Goal: Information Seeking & Learning: Learn about a topic

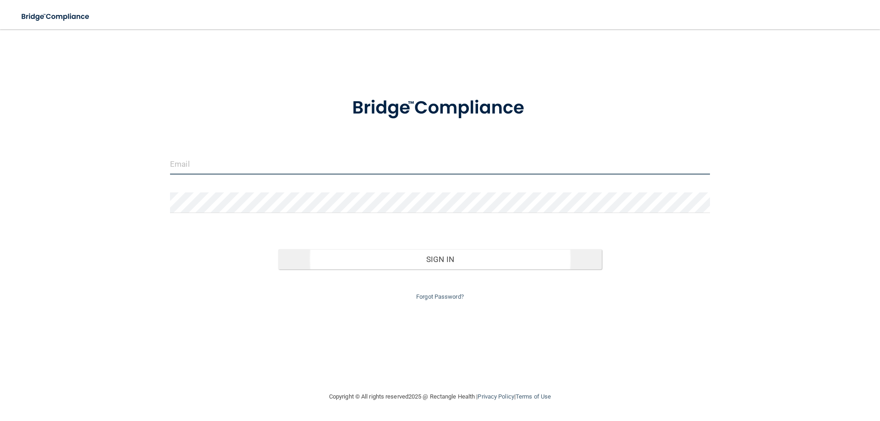
type input "[EMAIL_ADDRESS][DOMAIN_NAME]"
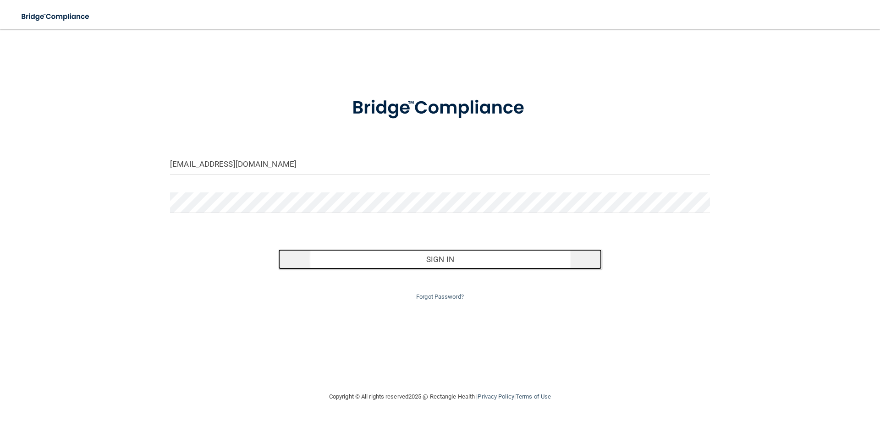
click at [433, 261] on button "Sign In" at bounding box center [440, 259] width 324 height 20
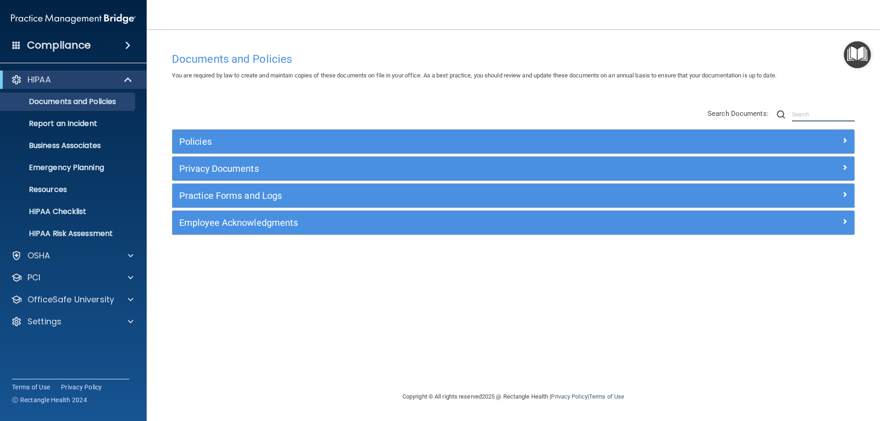
click at [811, 116] on input "text" at bounding box center [823, 115] width 63 height 14
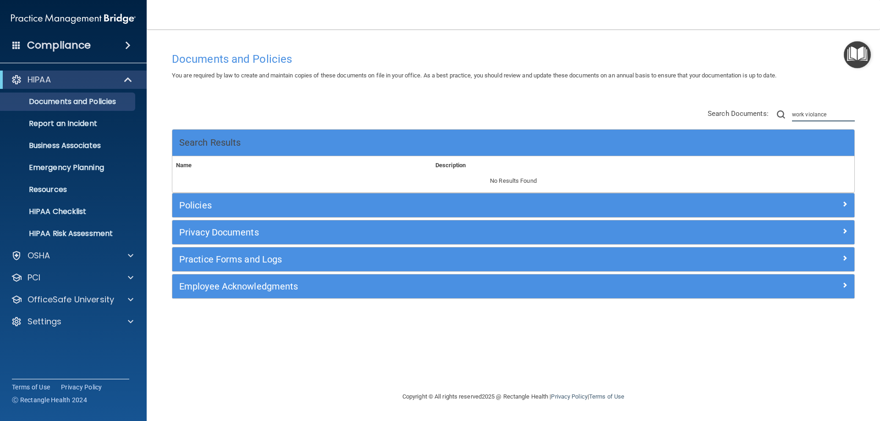
type input "work violance"
click at [66, 127] on p "Report an Incident" at bounding box center [68, 123] width 125 height 9
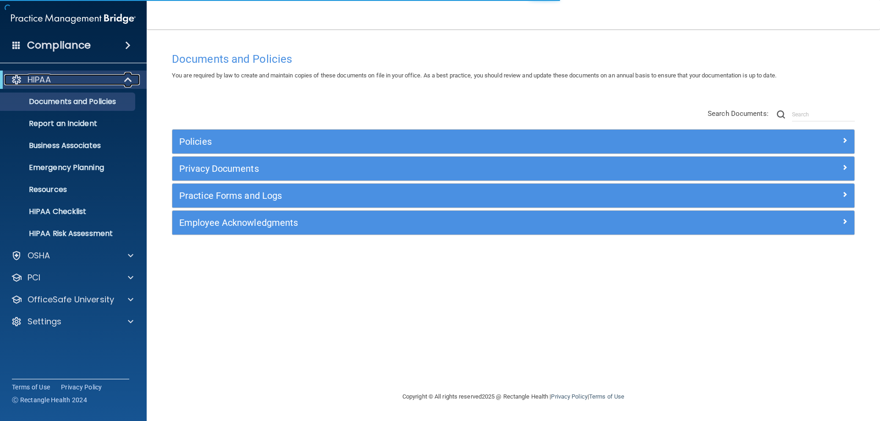
click at [126, 80] on span at bounding box center [129, 79] width 8 height 11
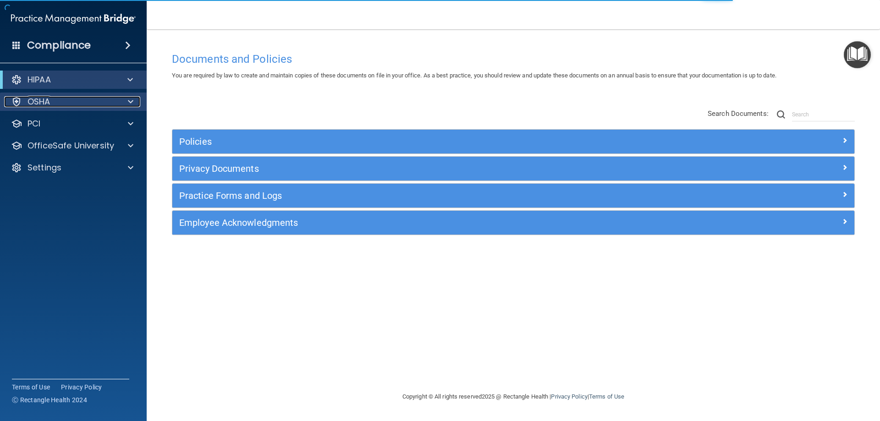
click at [129, 101] on span at bounding box center [131, 101] width 6 height 11
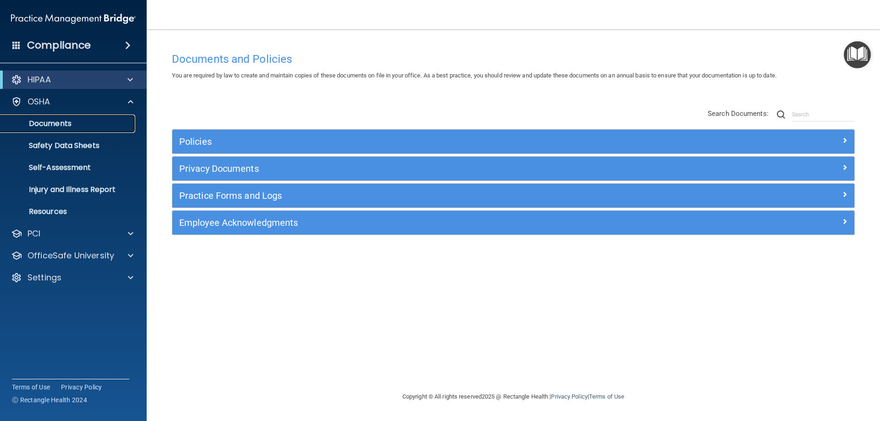
click at [57, 125] on p "Documents" at bounding box center [68, 123] width 125 height 9
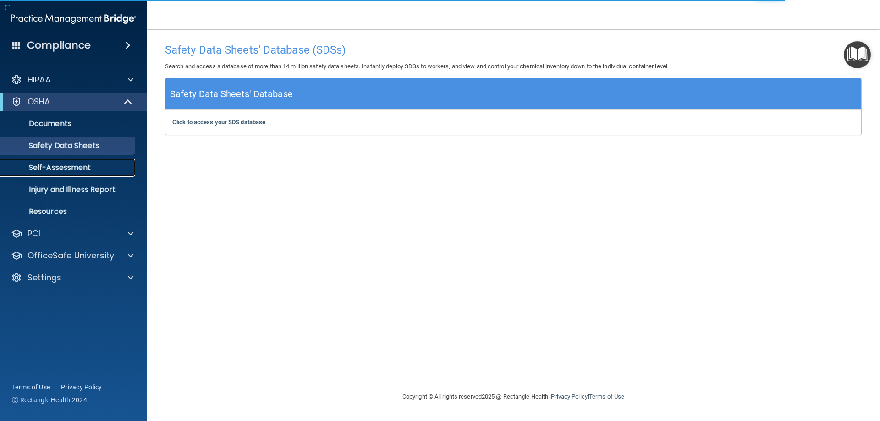
click at [83, 169] on p "Self-Assessment" at bounding box center [68, 167] width 125 height 9
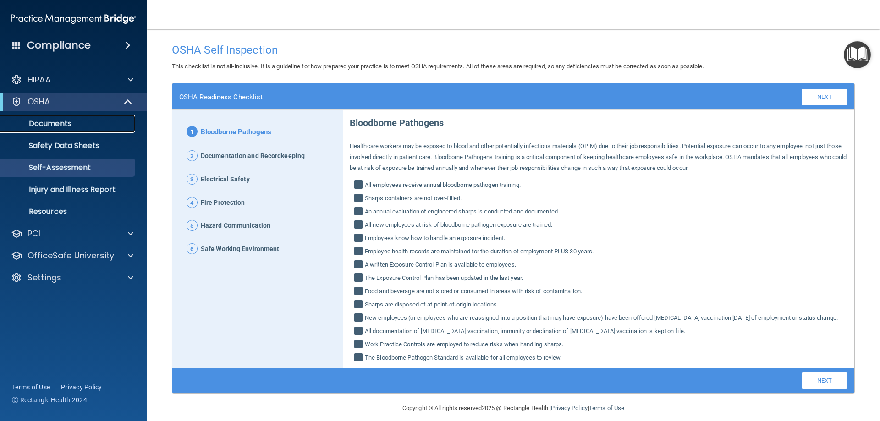
click at [58, 125] on p "Documents" at bounding box center [68, 123] width 125 height 9
